Goal: Task Accomplishment & Management: Manage account settings

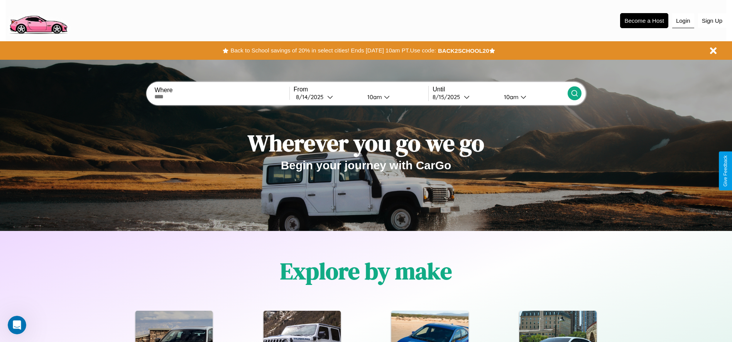
click at [683, 20] on button "Login" at bounding box center [684, 21] width 22 height 15
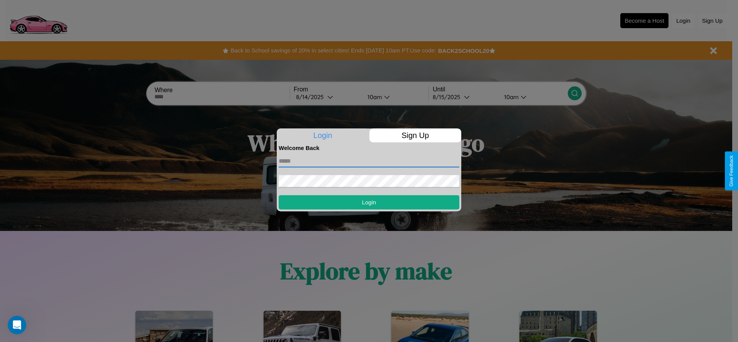
click at [369, 161] on input "text" at bounding box center [369, 161] width 181 height 12
type input "**********"
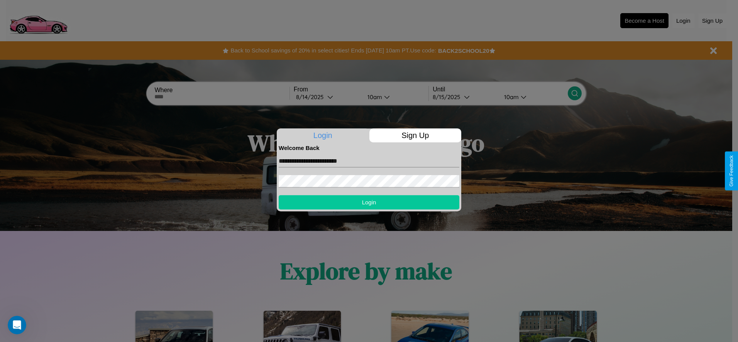
click at [369, 202] on button "Login" at bounding box center [369, 202] width 181 height 14
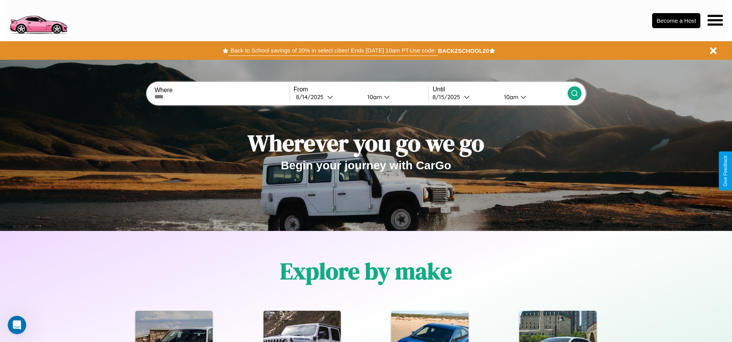
click at [333, 51] on button "Back to School savings of 20% in select cities! Ends [DATE] 10am PT. Use code:" at bounding box center [333, 50] width 209 height 11
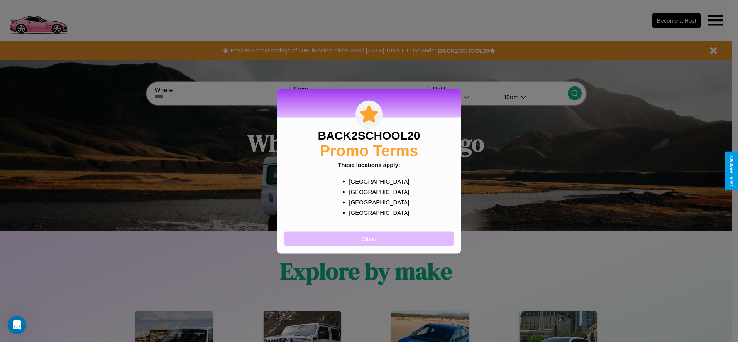
click at [369, 239] on button "Close" at bounding box center [369, 239] width 169 height 14
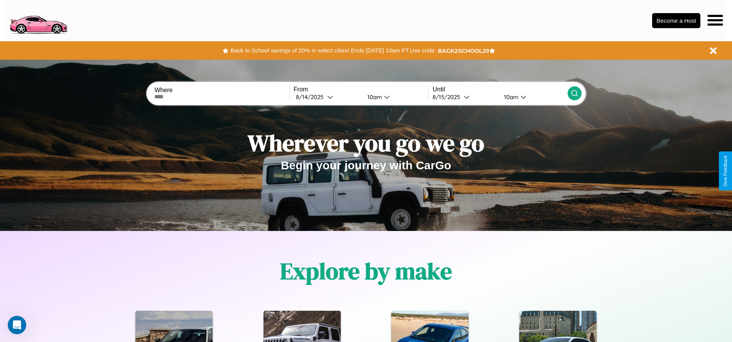
click at [715, 20] on icon at bounding box center [715, 20] width 15 height 11
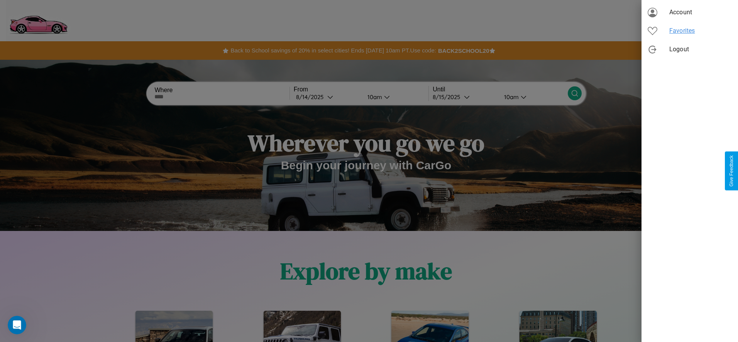
click at [690, 31] on span "Favorites" at bounding box center [700, 30] width 63 height 9
